Goal: Task Accomplishment & Management: Manage account settings

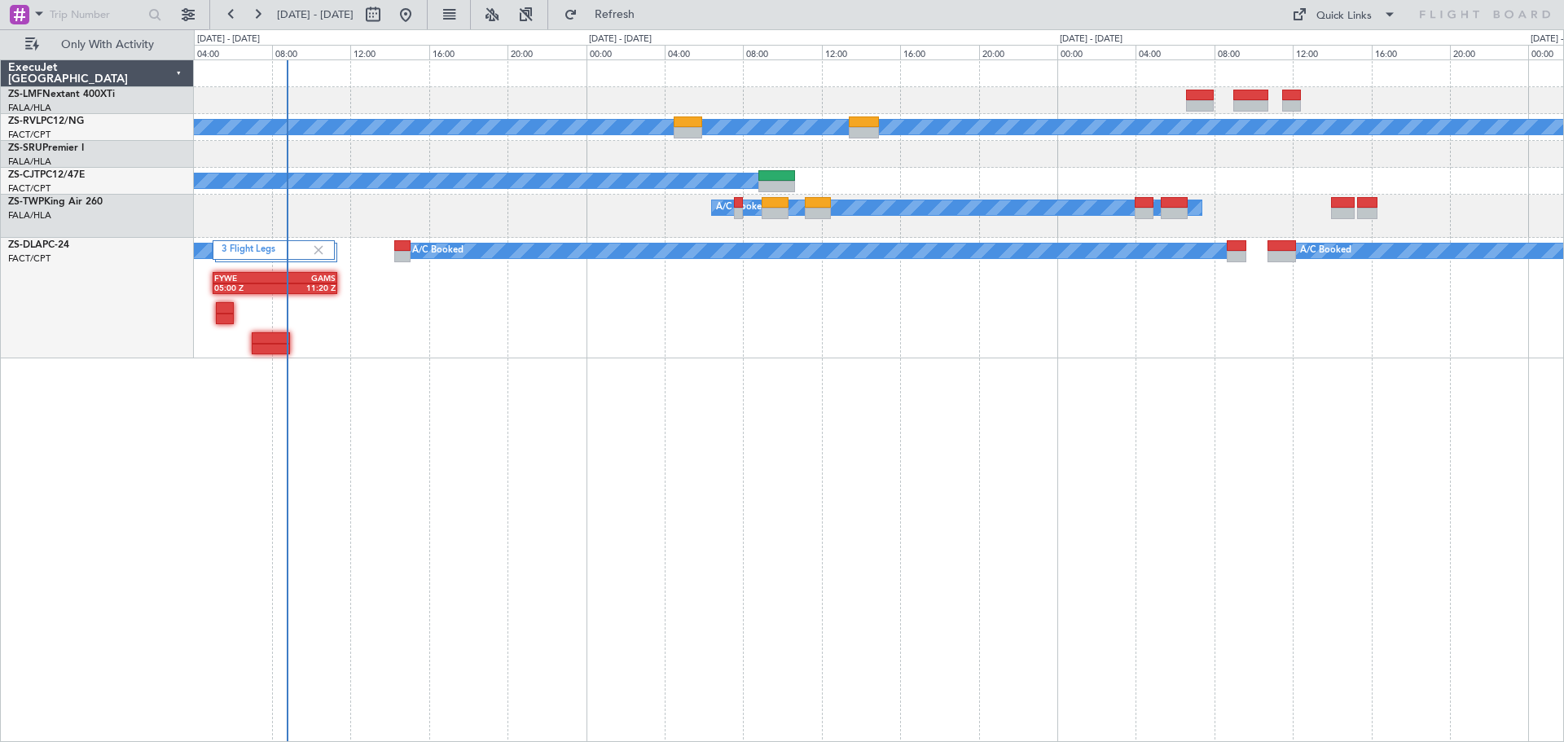
click at [557, 566] on div "A/C Booked A/C Booked A/C Booked A/C Booked 3 Flight Legs A/C Booked A/C Booked…" at bounding box center [879, 400] width 1370 height 683
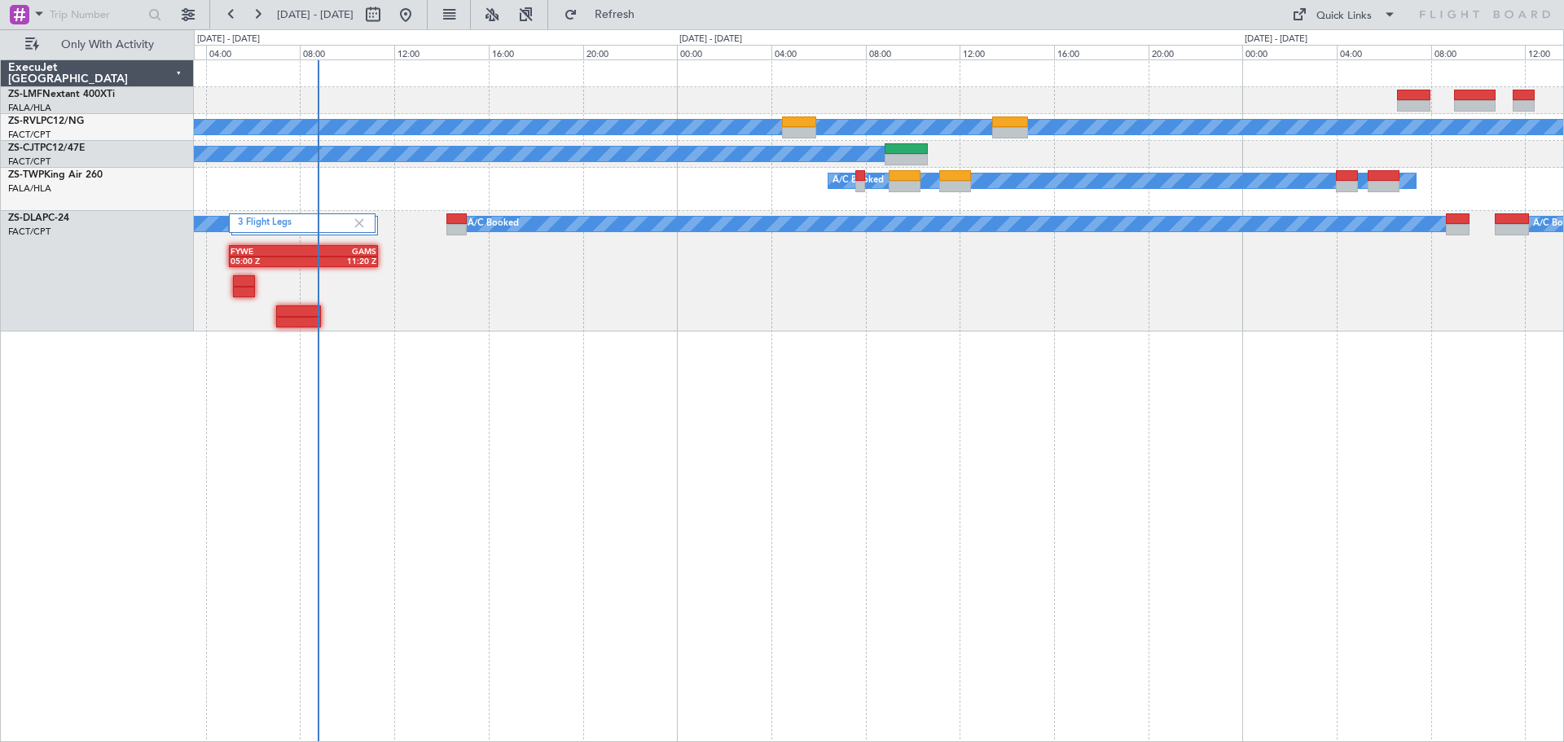
click at [484, 484] on div "A/C Booked A/C Booked A/C Booked A/C Booked 3 Flight Legs A/C Booked A/C Booked…" at bounding box center [879, 400] width 1370 height 683
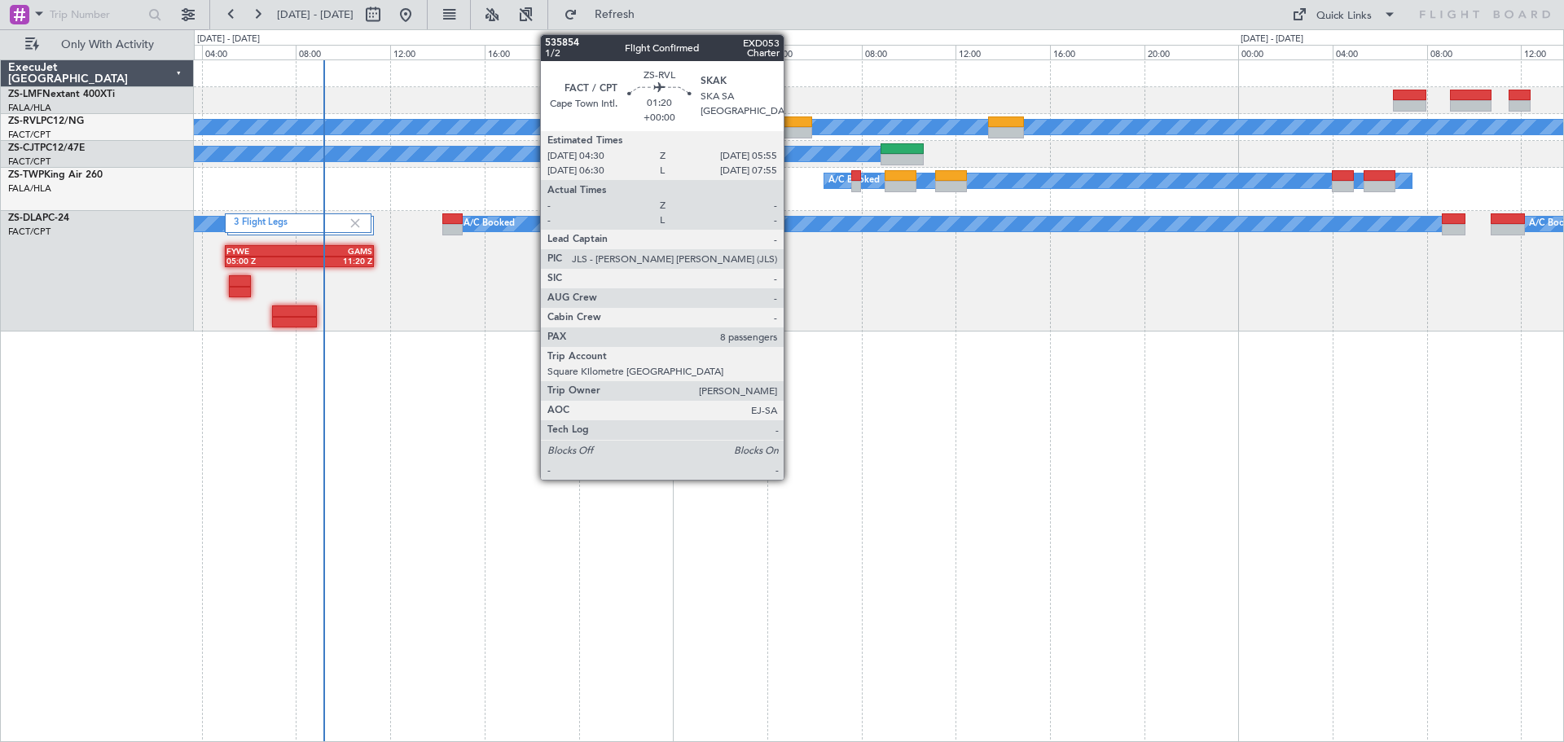
click at [791, 123] on div at bounding box center [794, 122] width 33 height 11
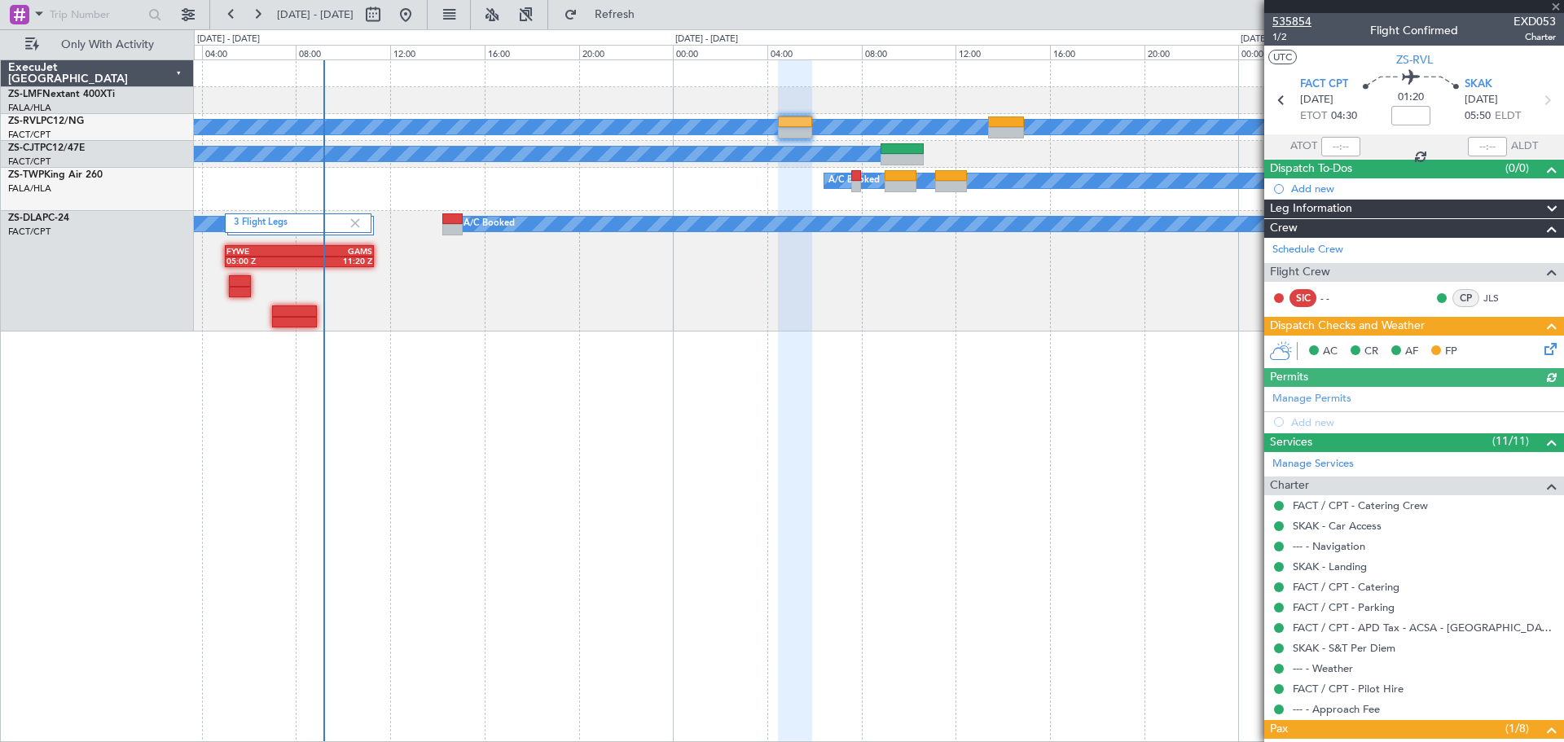
click at [1295, 18] on span "535854" at bounding box center [1292, 21] width 39 height 17
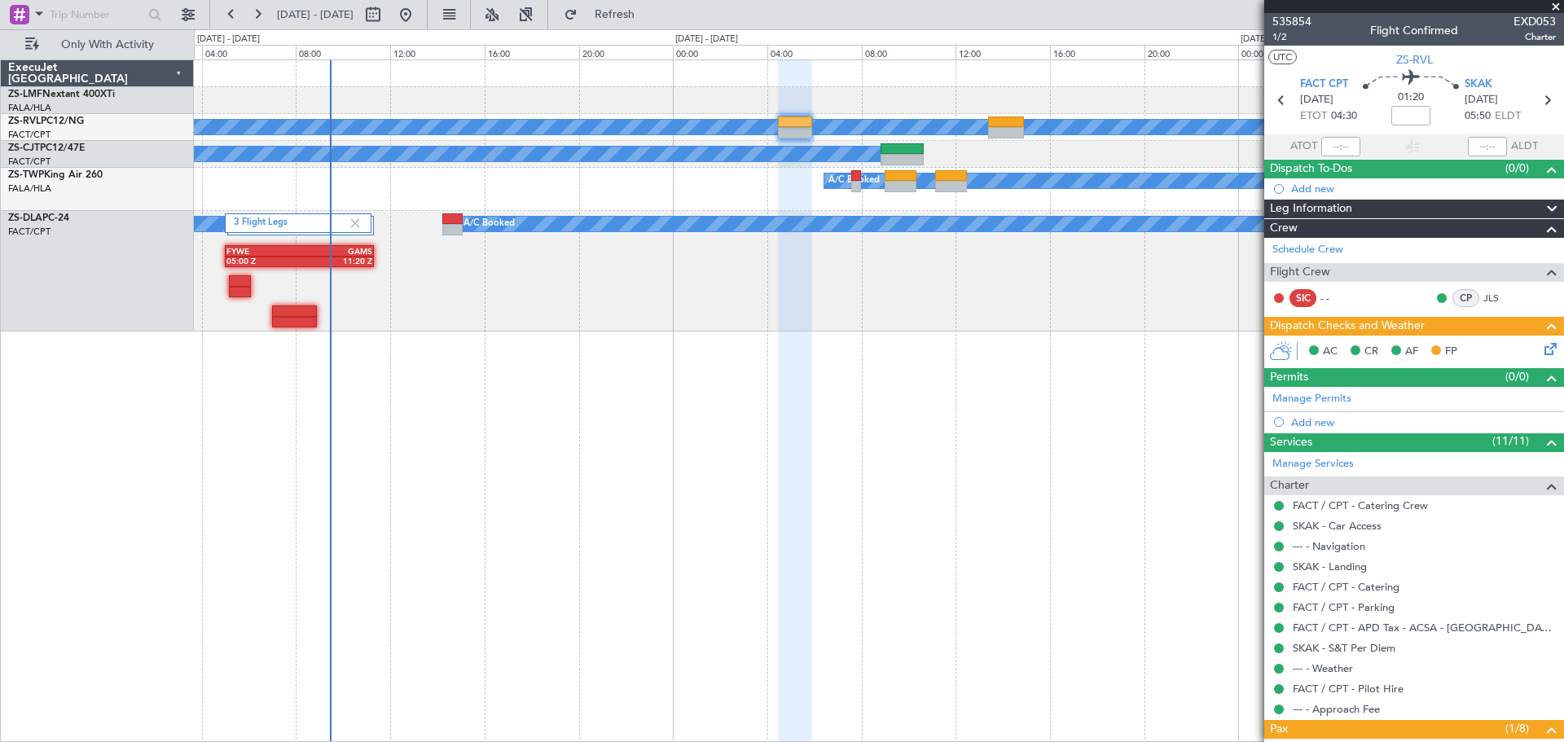
click at [1557, 3] on span at bounding box center [1556, 7] width 16 height 15
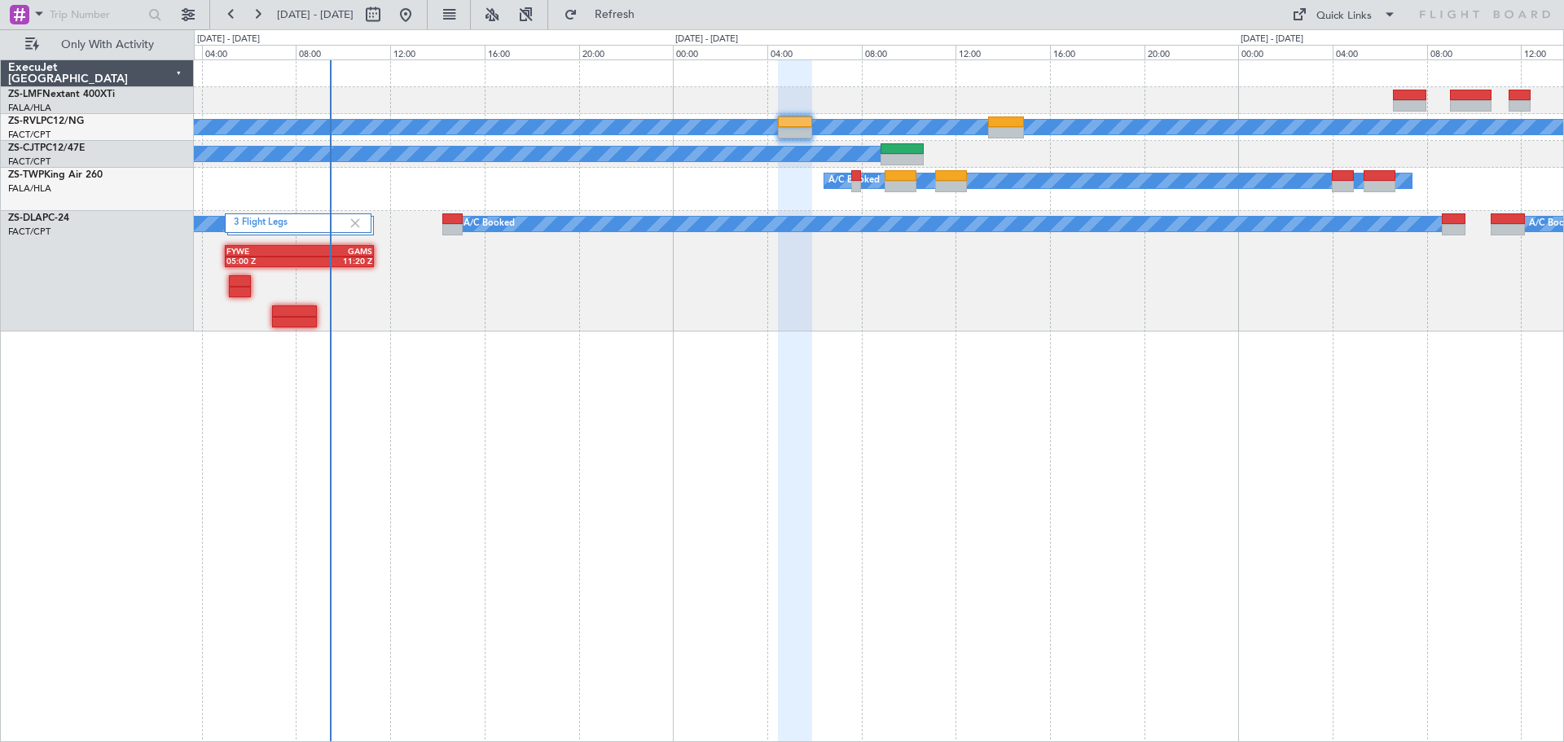
type input "0"
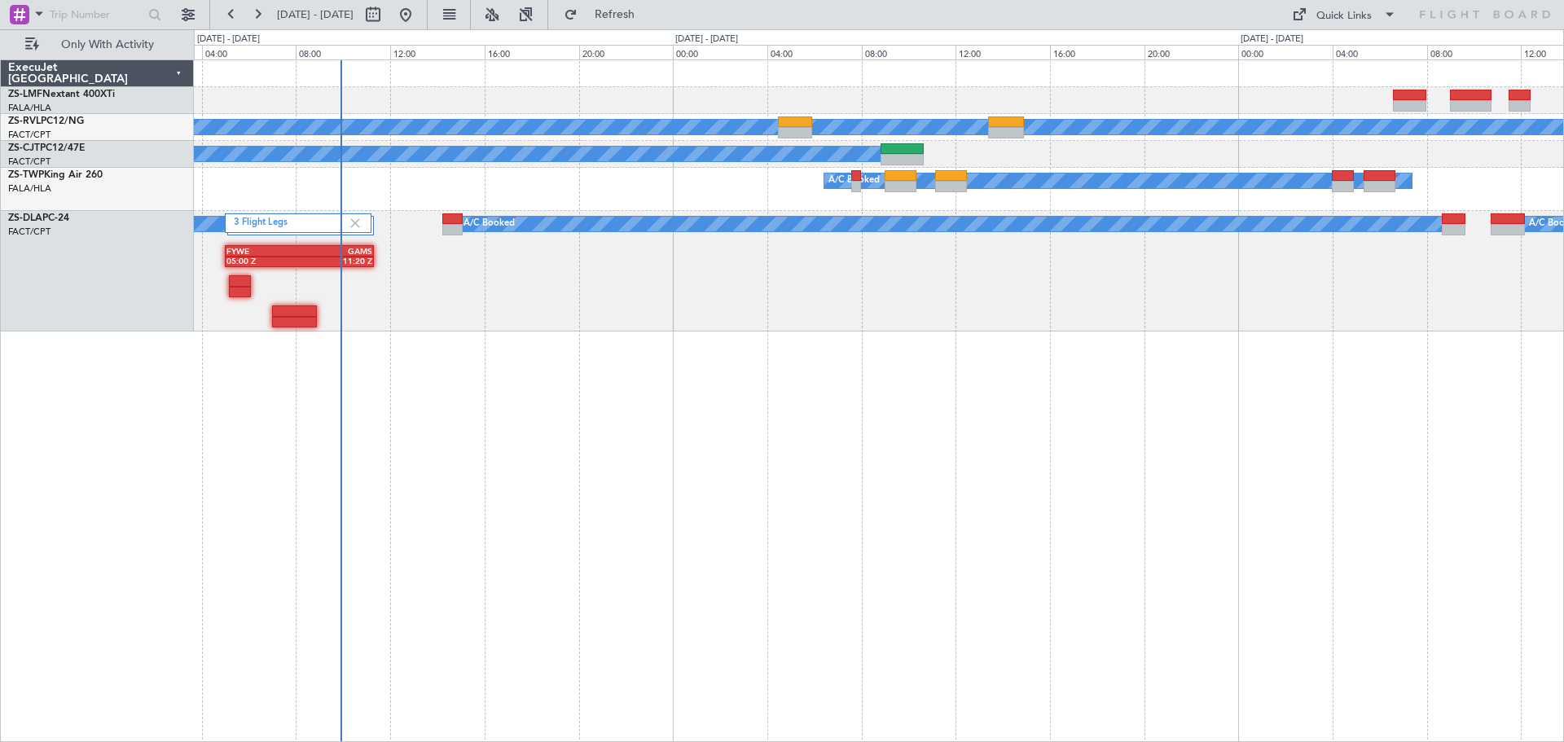
click at [1472, 416] on div "A/C Booked A/C Booked A/C Booked A/C Booked 3 Flight Legs A/C Booked A/C Booked…" at bounding box center [879, 400] width 1370 height 683
click at [997, 478] on div "A/C Booked A/C Booked A/C Booked A/C Booked 3 Flight Legs A/C Booked A/C Booked…" at bounding box center [879, 400] width 1370 height 683
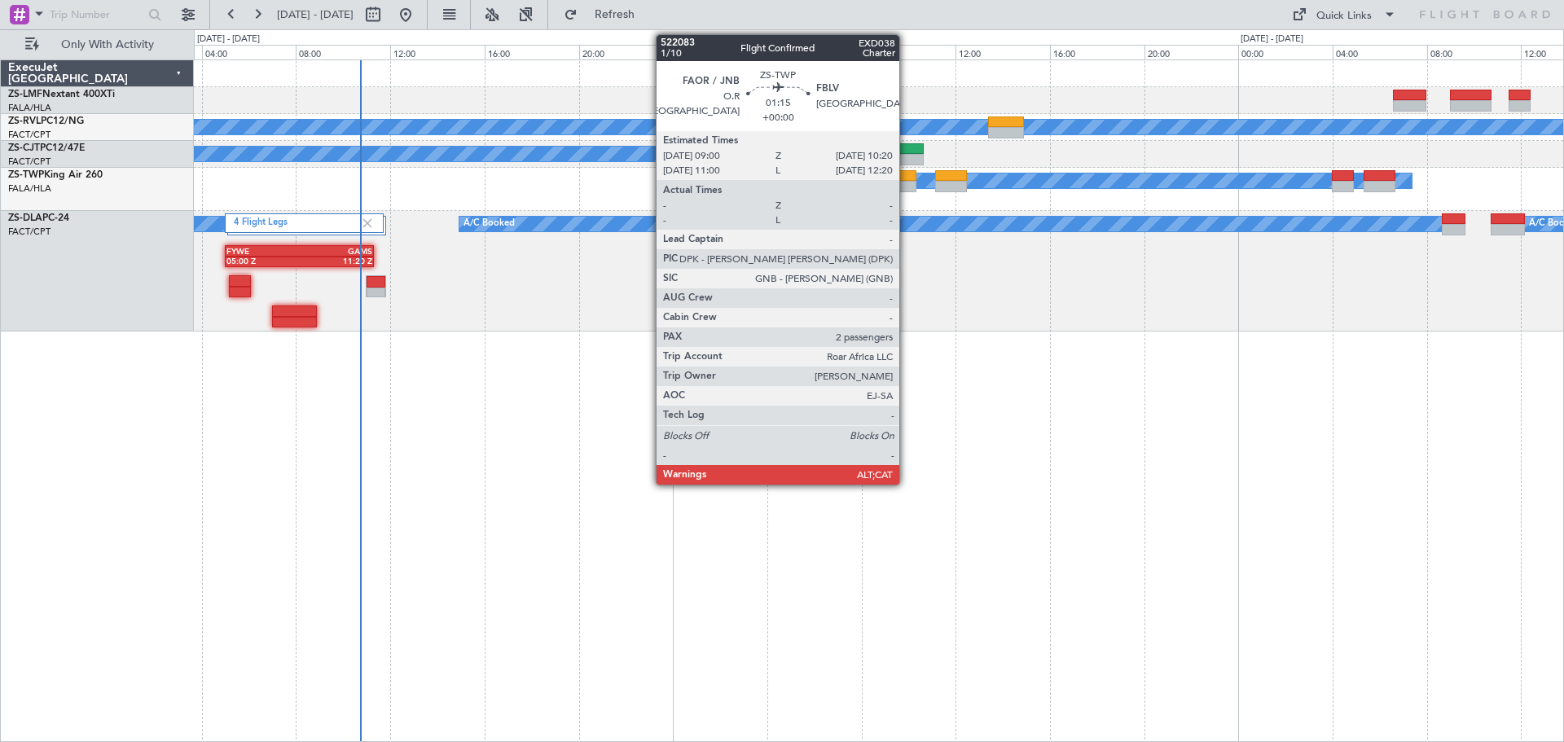
click at [907, 186] on div at bounding box center [901, 186] width 32 height 11
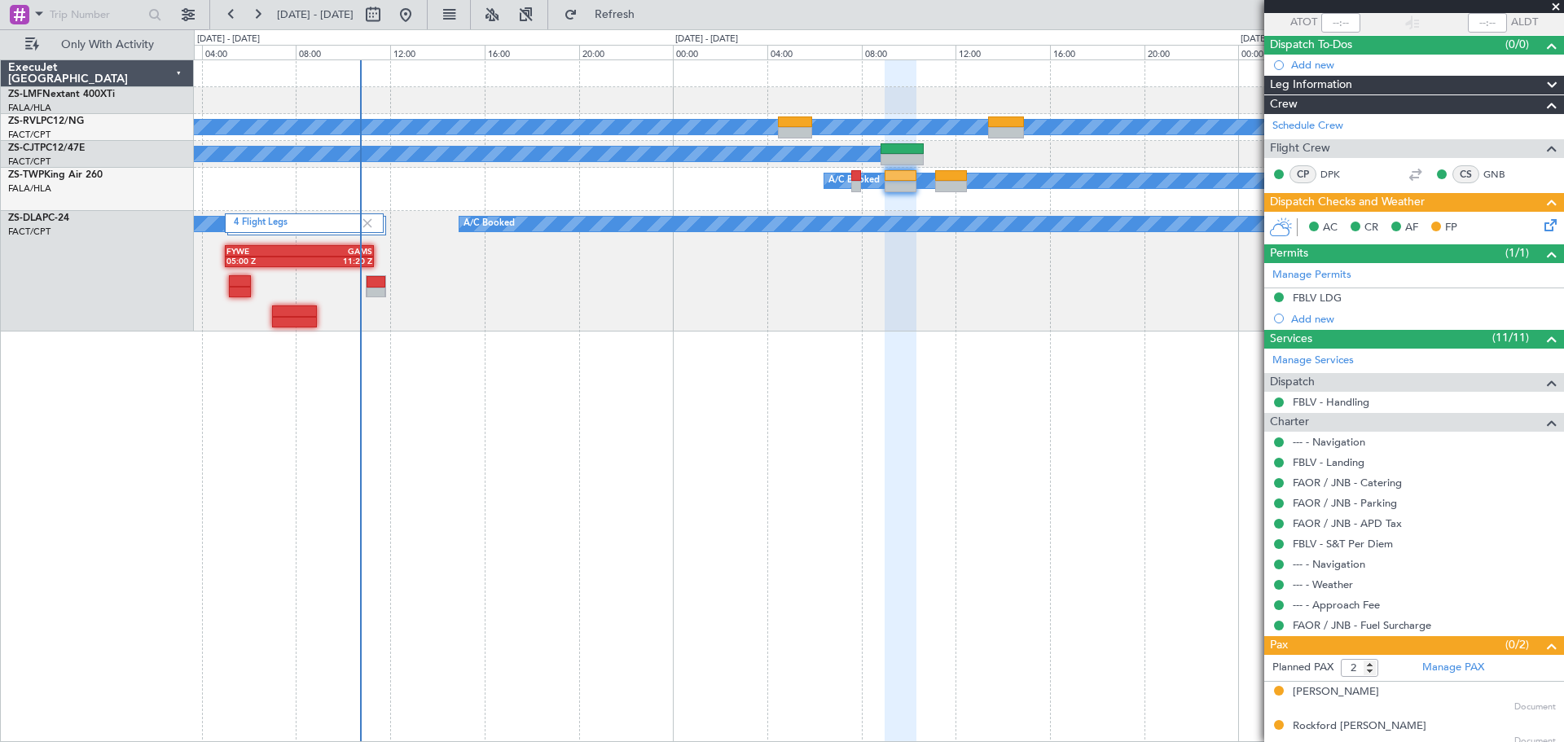
scroll to position [131, 0]
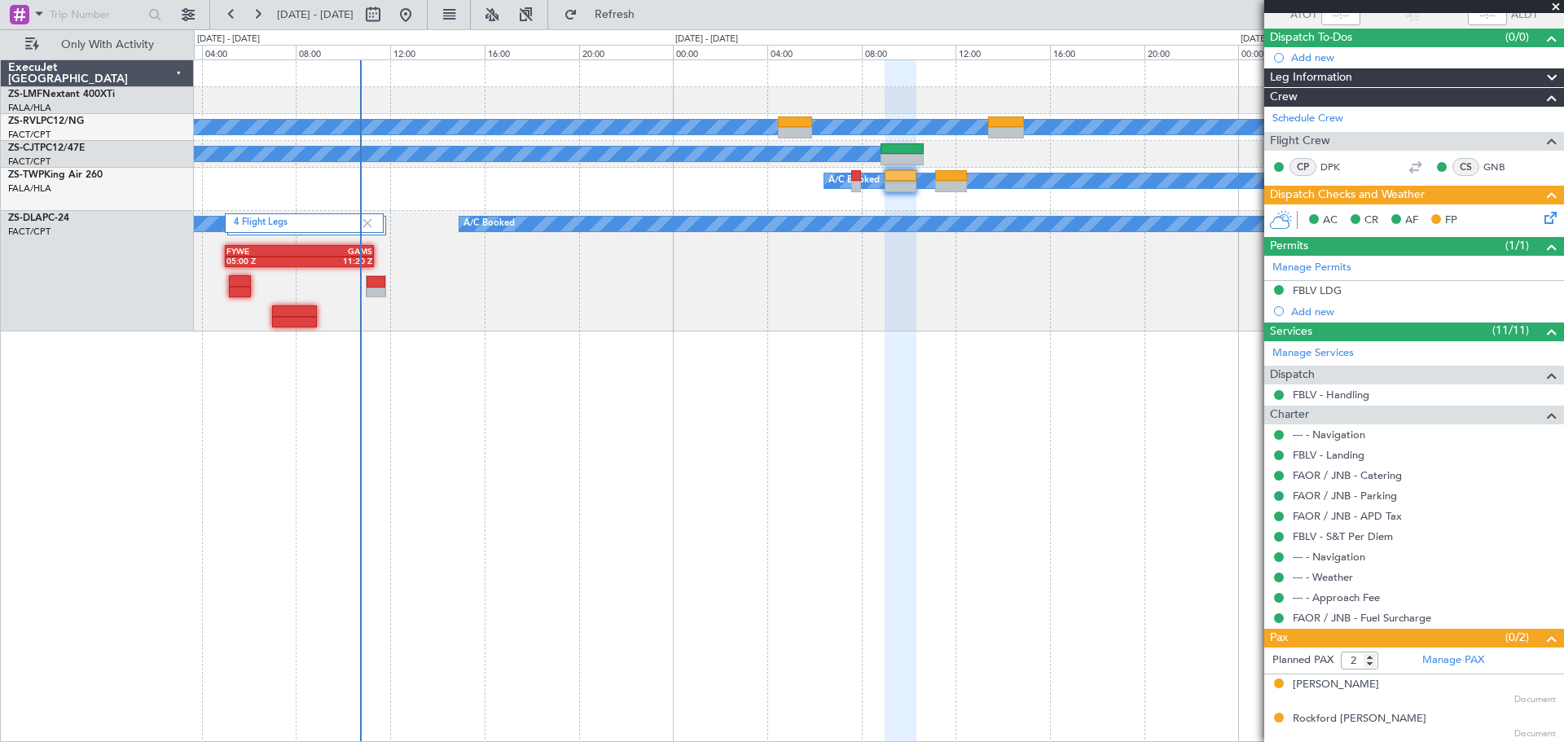
click at [1553, 2] on span at bounding box center [1556, 7] width 16 height 15
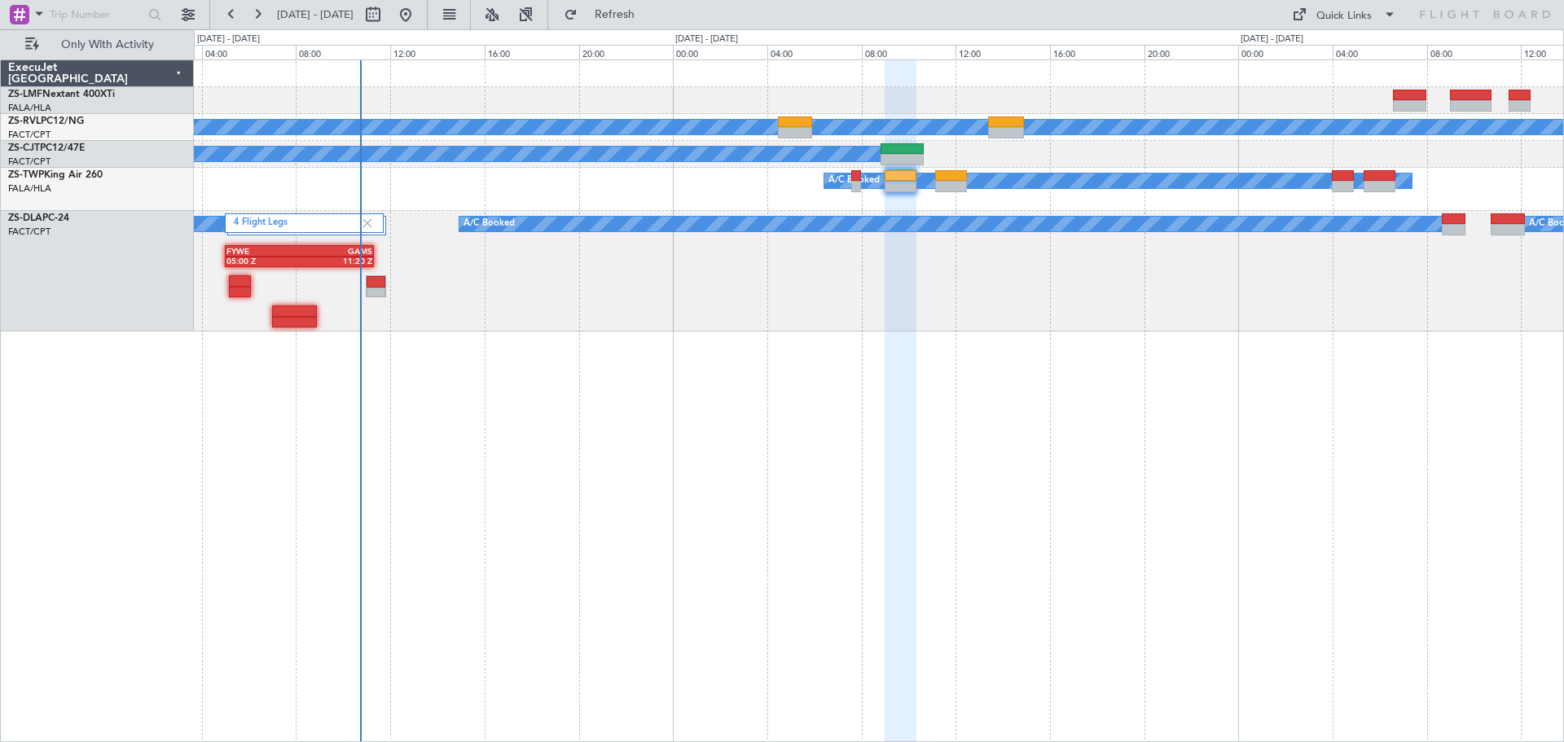
type input "0"
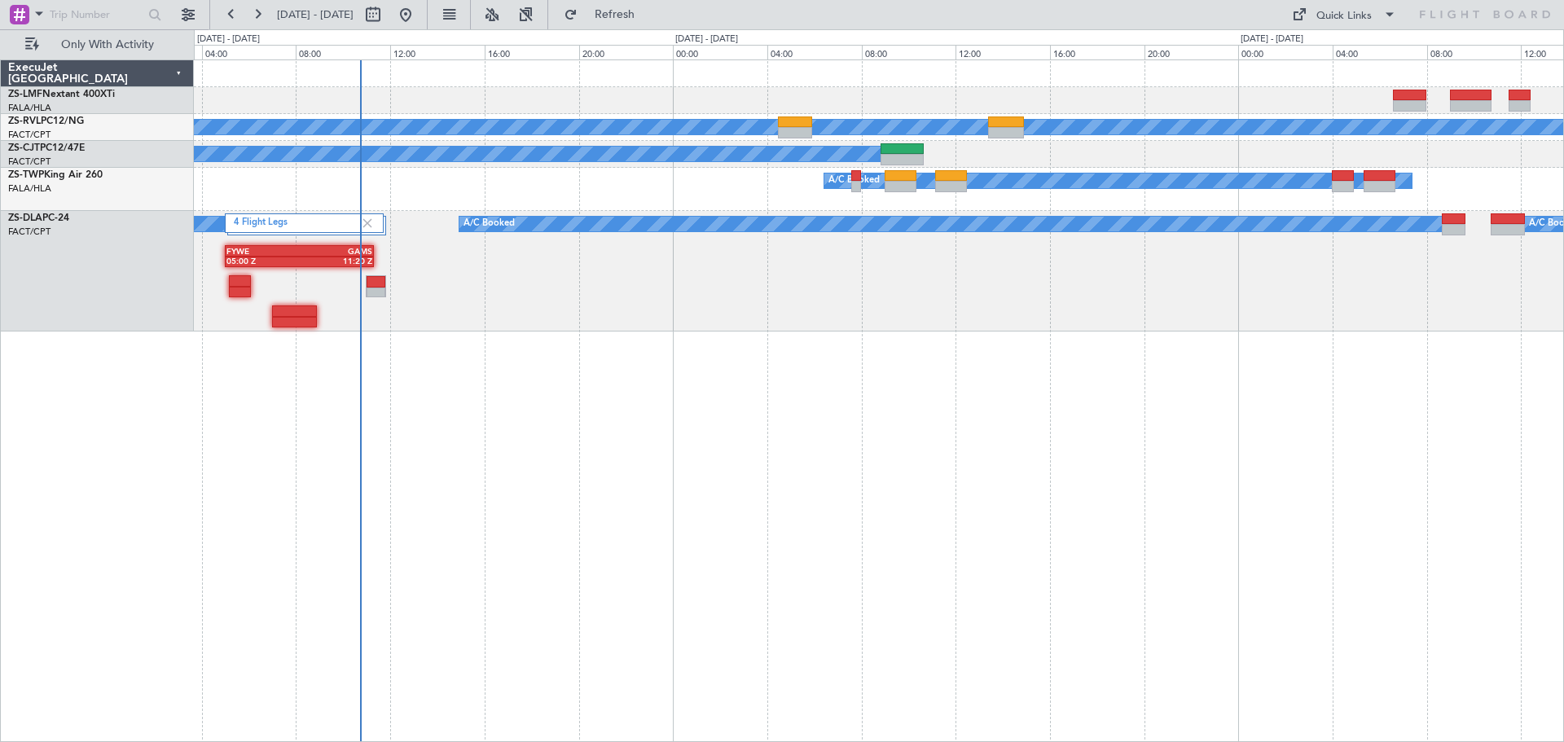
scroll to position [0, 0]
